Goal: Task Accomplishment & Management: Manage account settings

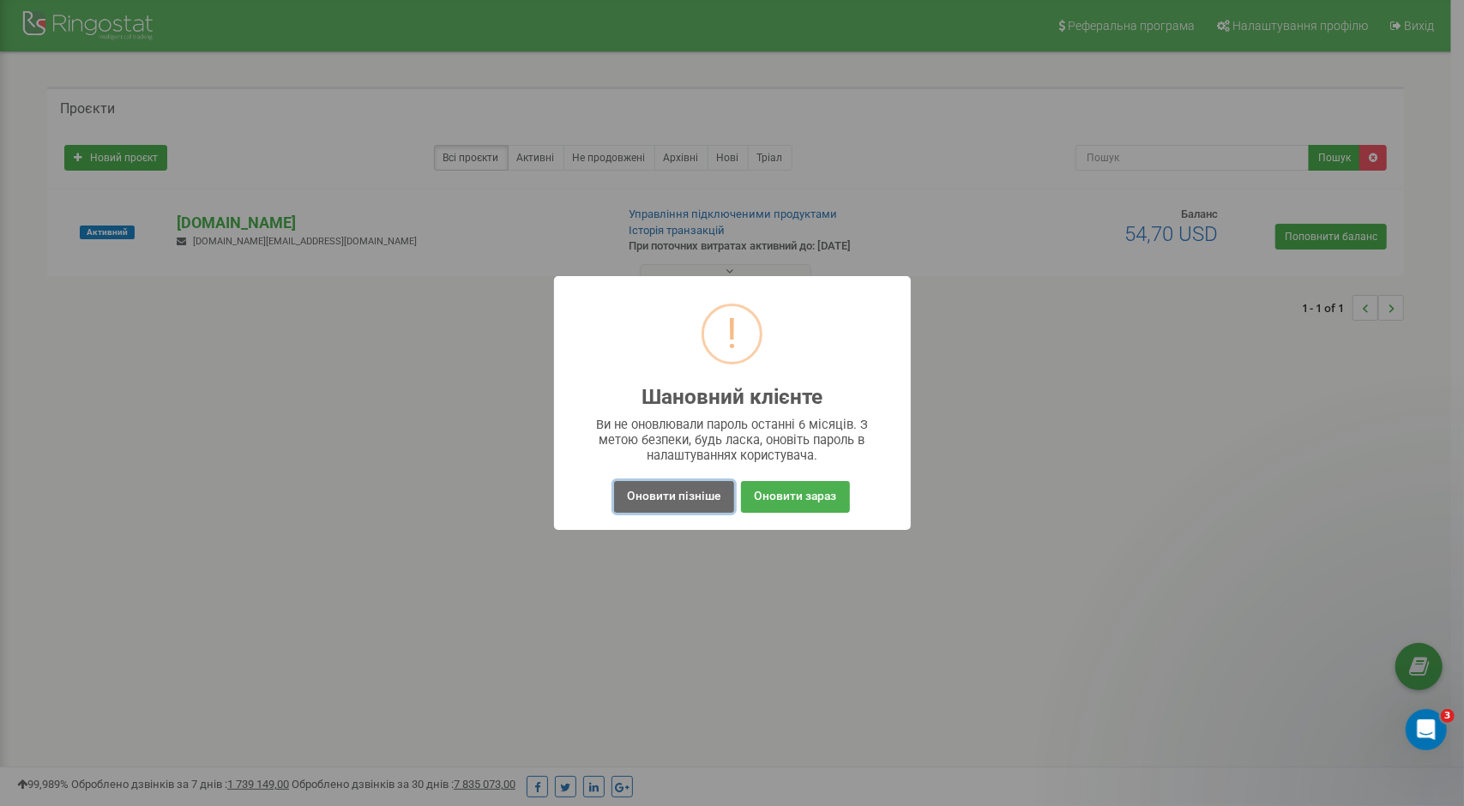
click at [690, 500] on button "Оновити пізніше" at bounding box center [673, 497] width 119 height 32
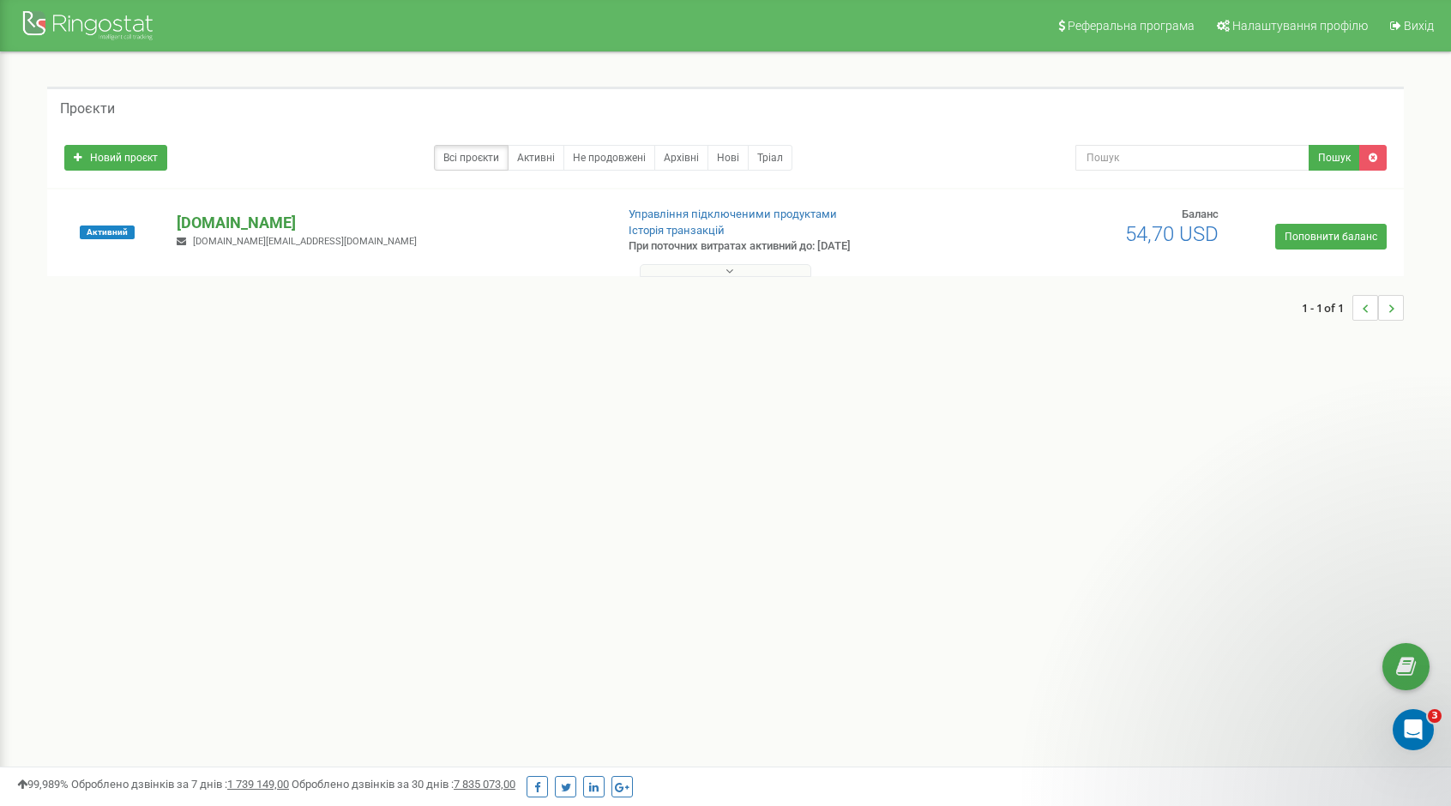
click at [239, 222] on p "[DOMAIN_NAME]" at bounding box center [389, 223] width 424 height 22
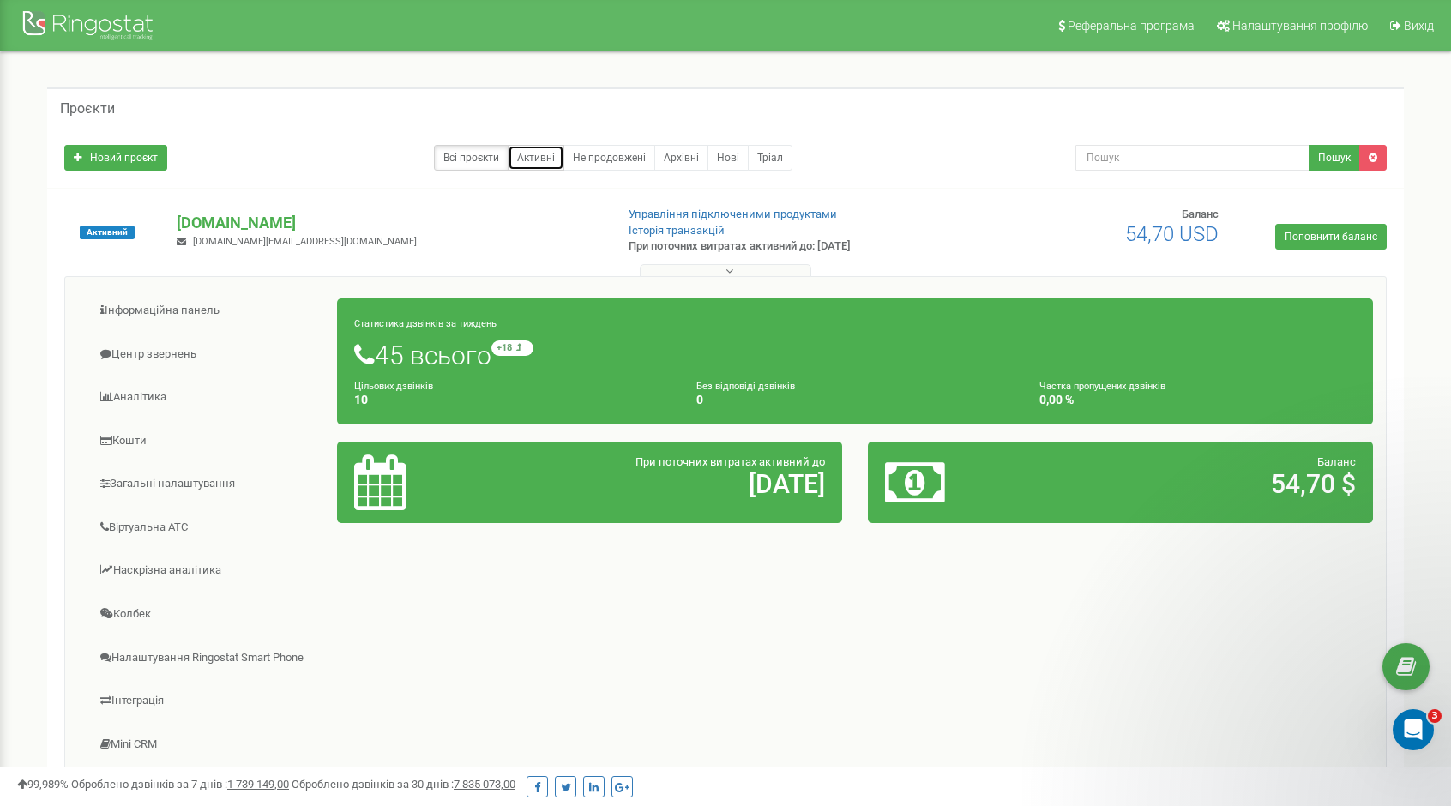
click at [550, 161] on link "Активні" at bounding box center [536, 158] width 57 height 26
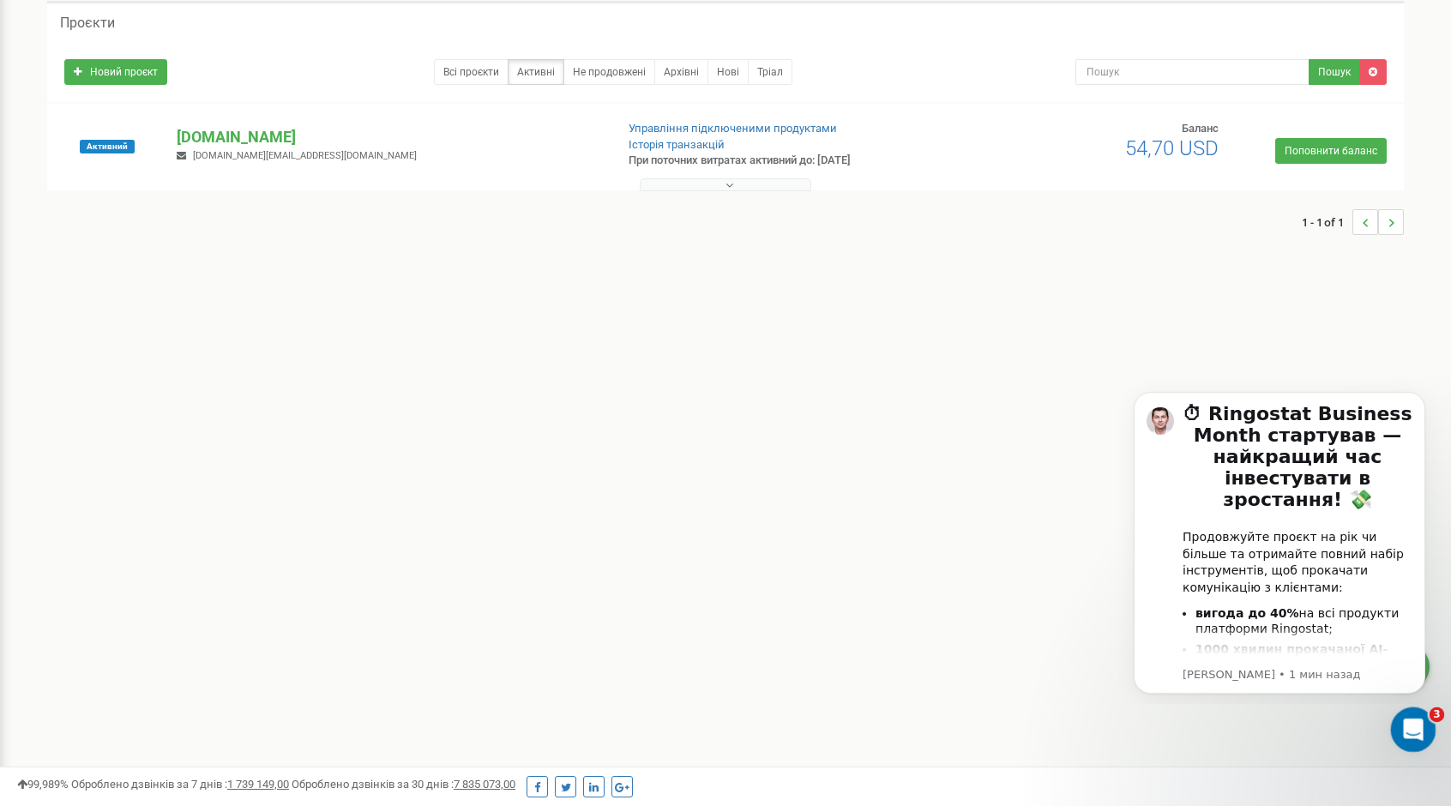
click at [1413, 717] on icon "Открыть службу сообщений Intercom" at bounding box center [1411, 728] width 28 height 28
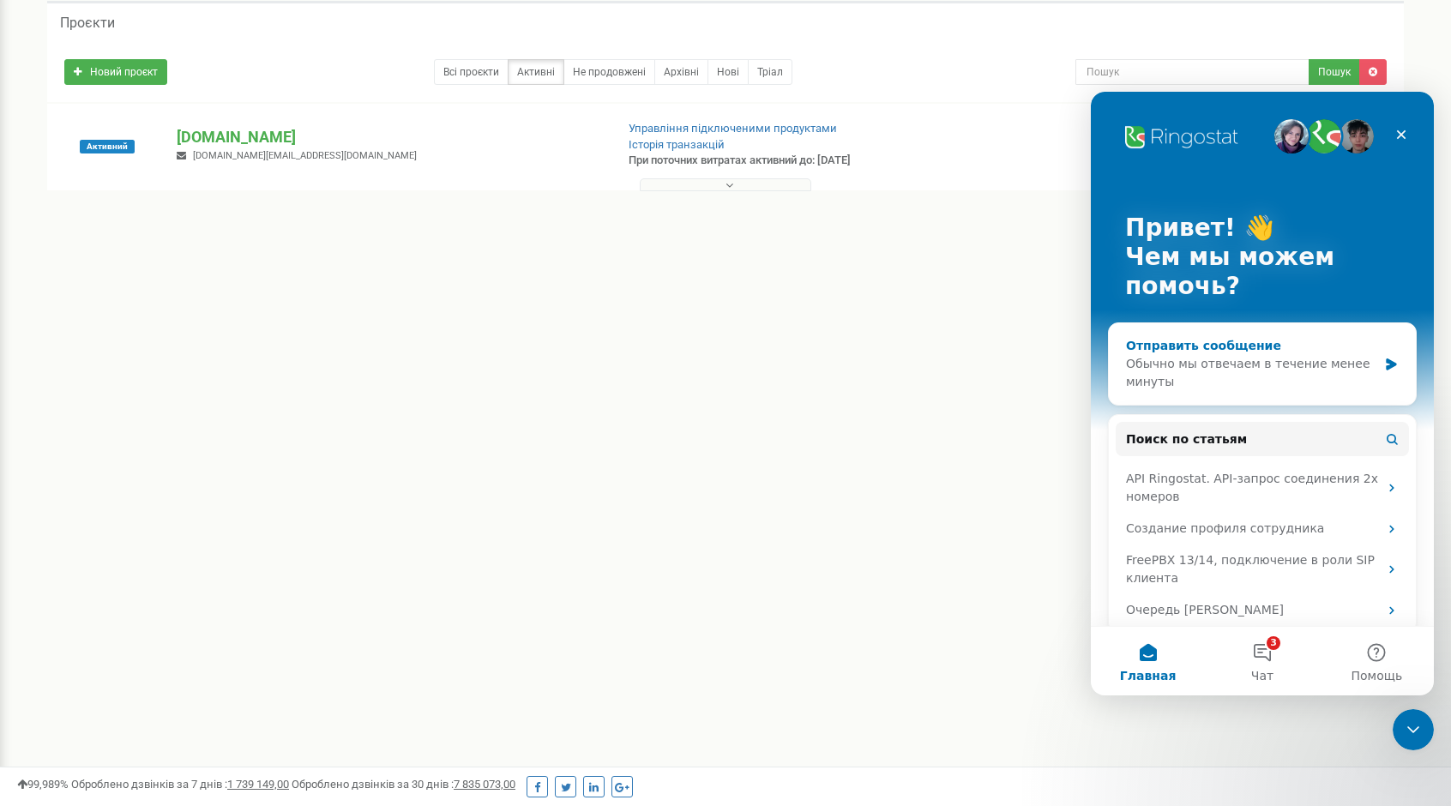
click at [1387, 363] on icon "Мессенджер Intercom" at bounding box center [1391, 364] width 10 height 12
